Goal: Information Seeking & Learning: Learn about a topic

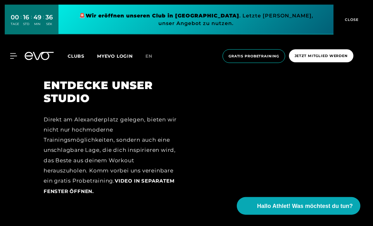
scroll to position [674, 0]
click at [77, 55] on span "Clubs" at bounding box center [76, 56] width 17 height 6
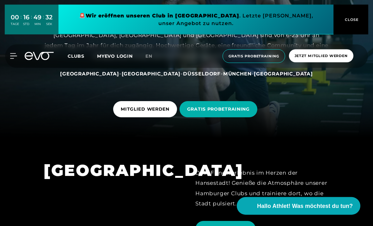
scroll to position [86, 0]
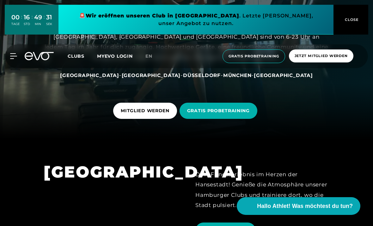
click at [143, 78] on span "[GEOGRAPHIC_DATA]" at bounding box center [151, 75] width 59 height 6
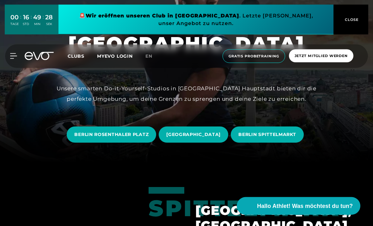
scroll to position [63, 0]
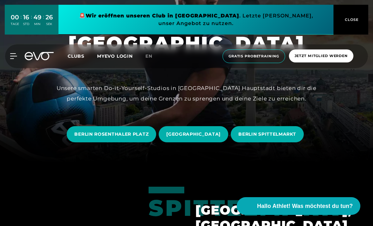
click at [292, 137] on span "BERLIN SPITTELMARKT" at bounding box center [268, 134] width 58 height 7
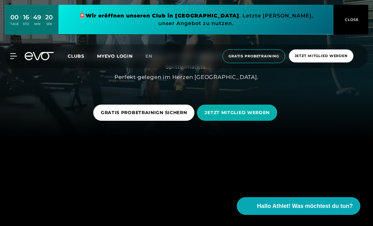
scroll to position [84, 0]
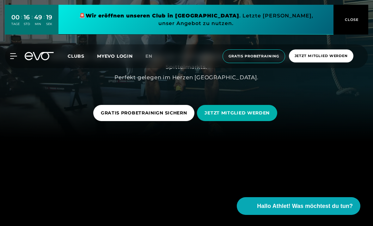
click at [266, 116] on span "JETZT MITGLIED WERDEN" at bounding box center [237, 112] width 65 height 7
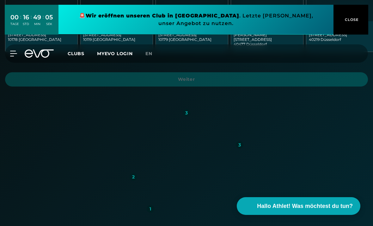
scroll to position [235, 0]
click at [350, 27] on button "CLOSE" at bounding box center [351, 20] width 35 height 30
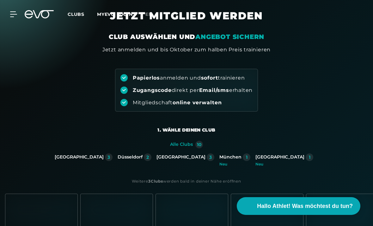
scroll to position [0, 0]
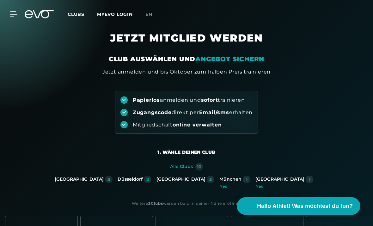
click at [16, 12] on icon at bounding box center [13, 14] width 7 height 6
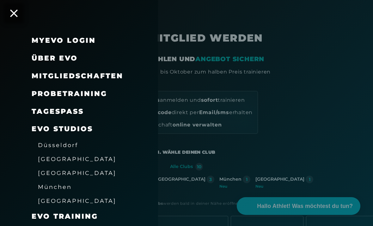
click at [79, 49] on div "Über EVO" at bounding box center [87, 58] width 111 height 18
click at [69, 111] on link "TAGESPASS" at bounding box center [58, 111] width 52 height 9
click at [120, 72] on span "Mitgliedschaften" at bounding box center [78, 76] width 92 height 9
click at [110, 75] on span "Mitgliedschaften" at bounding box center [78, 76] width 92 height 9
click at [111, 78] on span "Mitgliedschaften" at bounding box center [78, 76] width 92 height 9
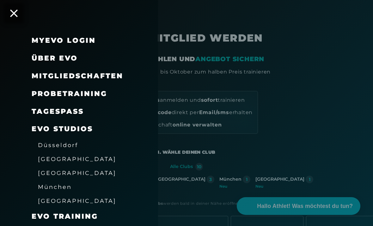
click at [91, 73] on span "Mitgliedschaften" at bounding box center [78, 76] width 92 height 9
click at [90, 73] on span "Mitgliedschaften" at bounding box center [78, 76] width 92 height 9
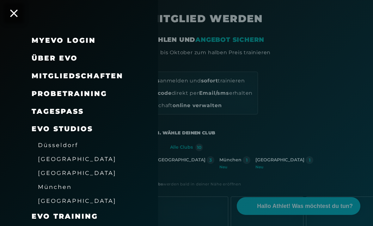
scroll to position [19, 0]
click at [107, 86] on div "Probetraining" at bounding box center [87, 94] width 111 height 18
click at [128, 135] on div "EVO Studios" at bounding box center [87, 129] width 111 height 18
click at [16, 13] on icon at bounding box center [14, 13] width 8 height 8
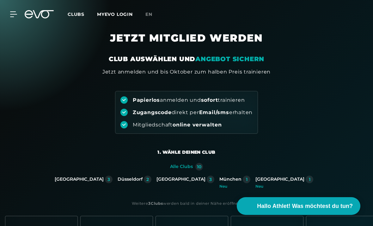
click at [16, 10] on div "MyEVO Login Über EVO Mitgliedschaften Probetraining TAGESPASS EVO Studios [GEOG…" at bounding box center [186, 14] width 371 height 18
click at [44, 16] on icon at bounding box center [39, 14] width 29 height 8
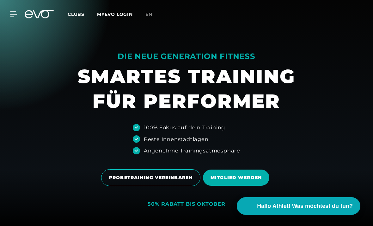
click at [46, 8] on div "MyEVO Login Über EVO Mitgliedschaften Probetraining TAGESPASS EVO Studios [GEOG…" at bounding box center [186, 14] width 371 height 18
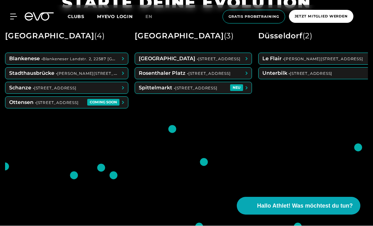
scroll to position [270, 0]
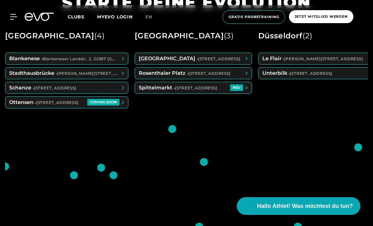
click at [247, 93] on span at bounding box center [193, 87] width 117 height 11
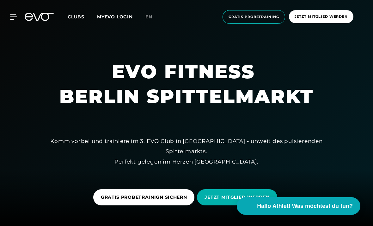
click at [11, 16] on icon at bounding box center [13, 17] width 7 height 6
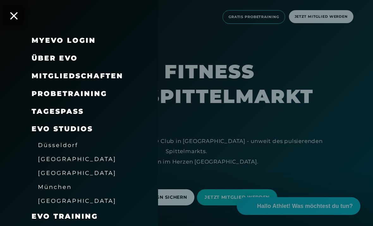
click at [72, 54] on span "Über EVO" at bounding box center [55, 58] width 46 height 9
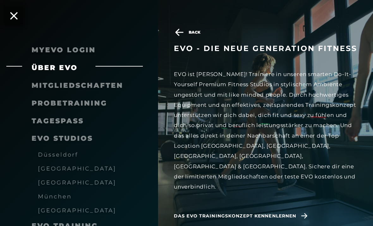
scroll to position [172, 0]
click at [269, 212] on span "Das EVO Trainingskonzept kennenlernen" at bounding box center [235, 215] width 122 height 7
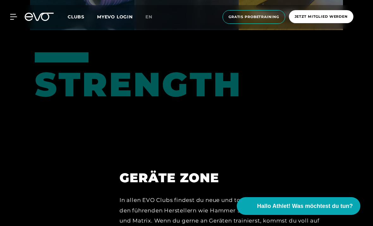
scroll to position [2570, 0]
